Goal: Task Accomplishment & Management: Manage account settings

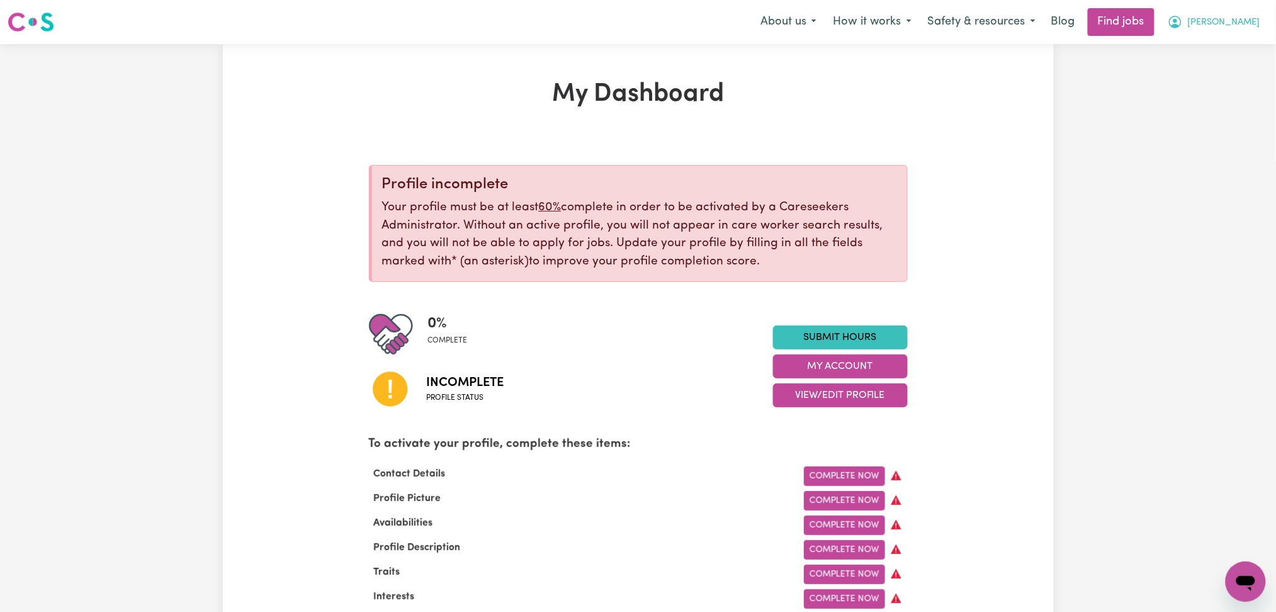
click at [1229, 26] on span "[PERSON_NAME]" at bounding box center [1224, 23] width 72 height 14
click at [1205, 96] on link "Logout" at bounding box center [1217, 96] width 99 height 24
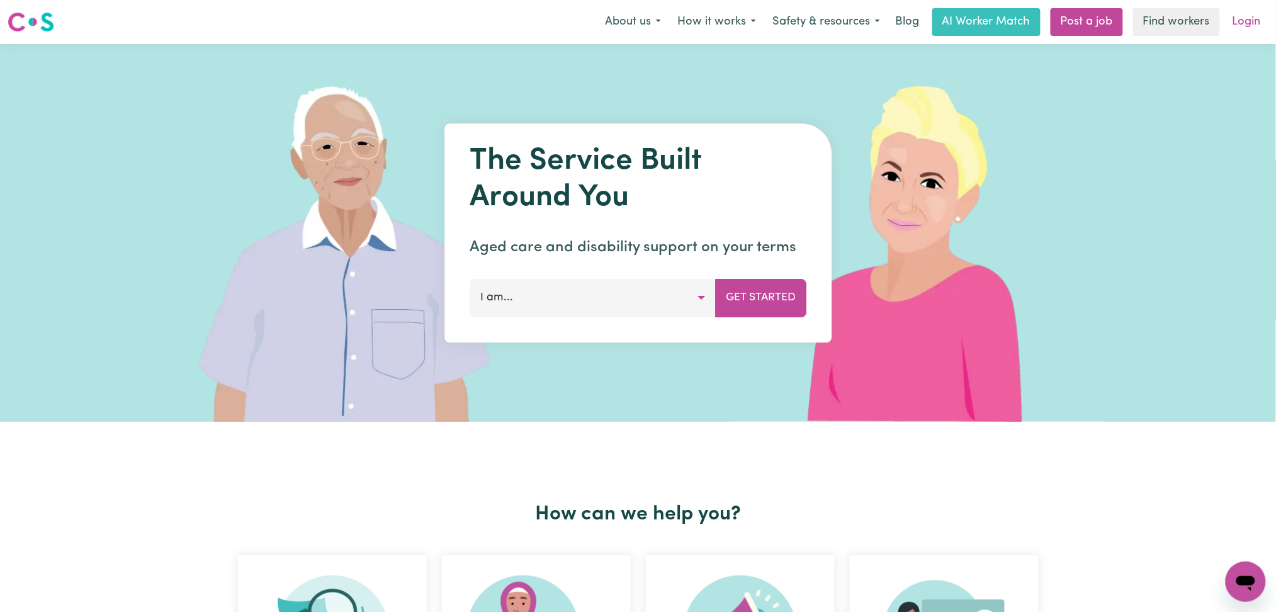
click at [1263, 28] on link "Login" at bounding box center [1246, 22] width 43 height 28
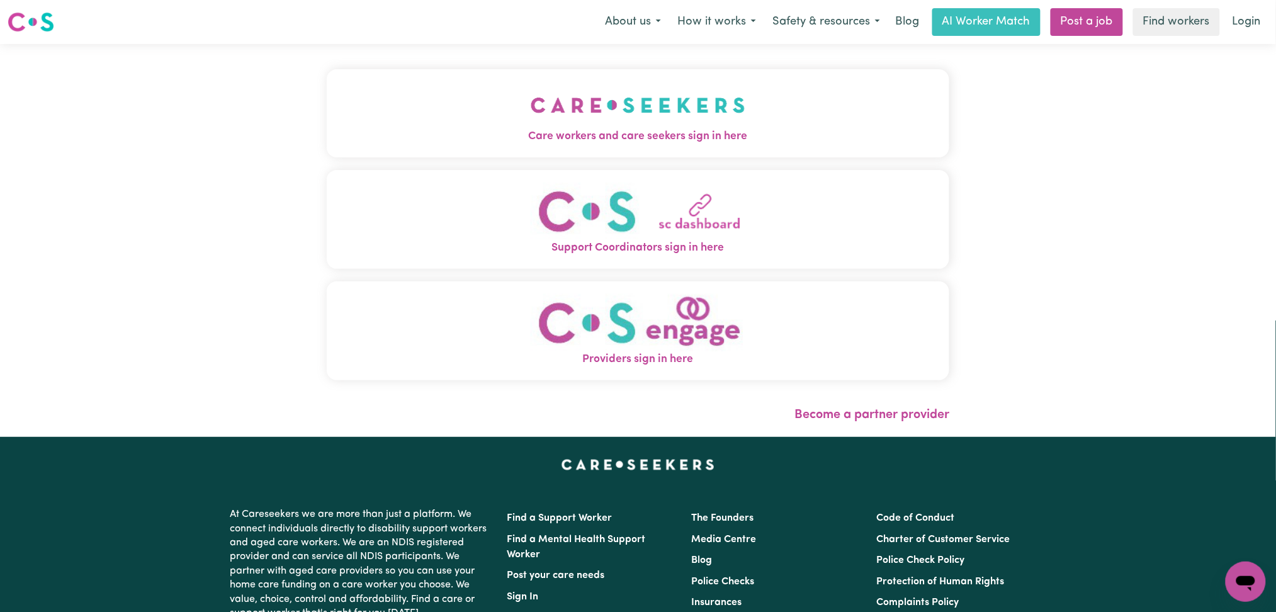
click at [555, 93] on button "Care workers and care seekers sign in here" at bounding box center [638, 113] width 623 height 88
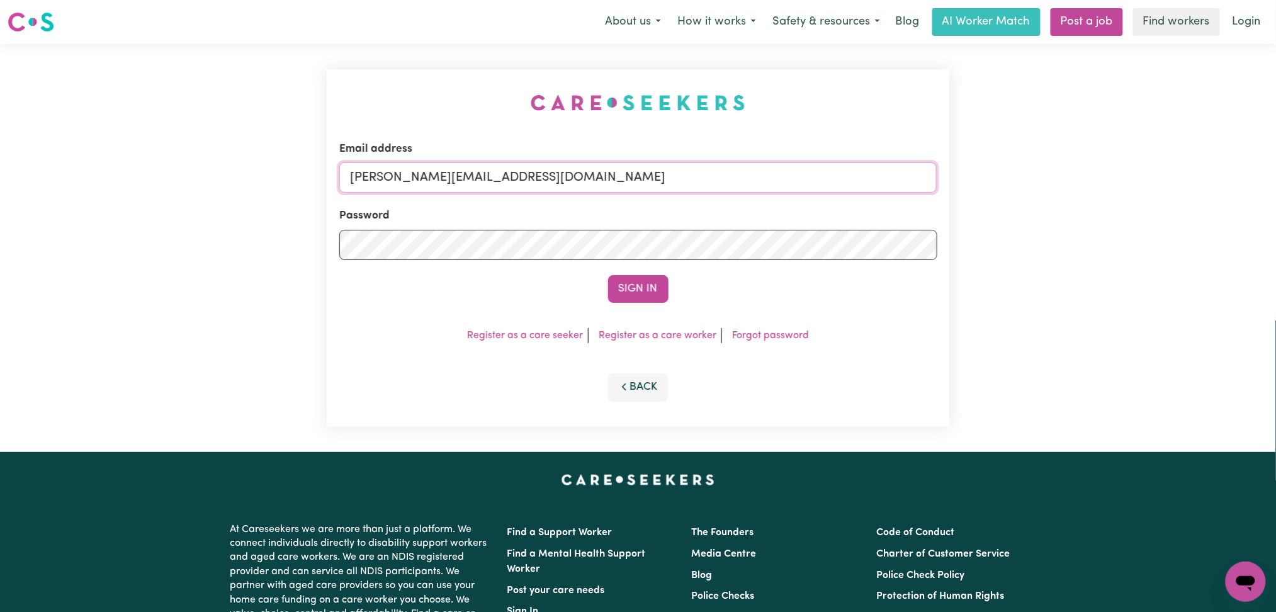
click at [495, 185] on input "[PERSON_NAME][EMAIL_ADDRESS][DOMAIN_NAME]" at bounding box center [638, 177] width 598 height 30
drag, startPoint x: 412, startPoint y: 172, endPoint x: 725, endPoint y: 184, distance: 313.6
click at [725, 184] on input "Superuser~[EMAIL_ADDRESS][DOMAIN_NAME]" at bounding box center [638, 177] width 598 height 30
type input "Superuser~[EMAIL_ADDRESS][DOMAIN_NAME]"
click at [642, 296] on button "Sign In" at bounding box center [638, 289] width 60 height 28
